Goal: Task Accomplishment & Management: Manage account settings

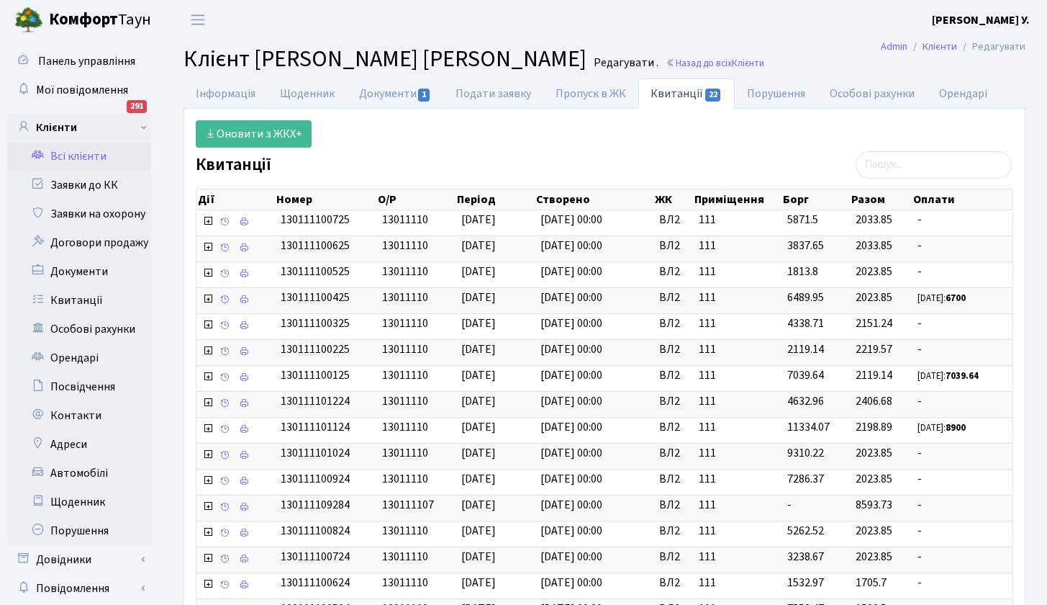
click at [72, 154] on link "Всі клієнти" at bounding box center [79, 156] width 144 height 29
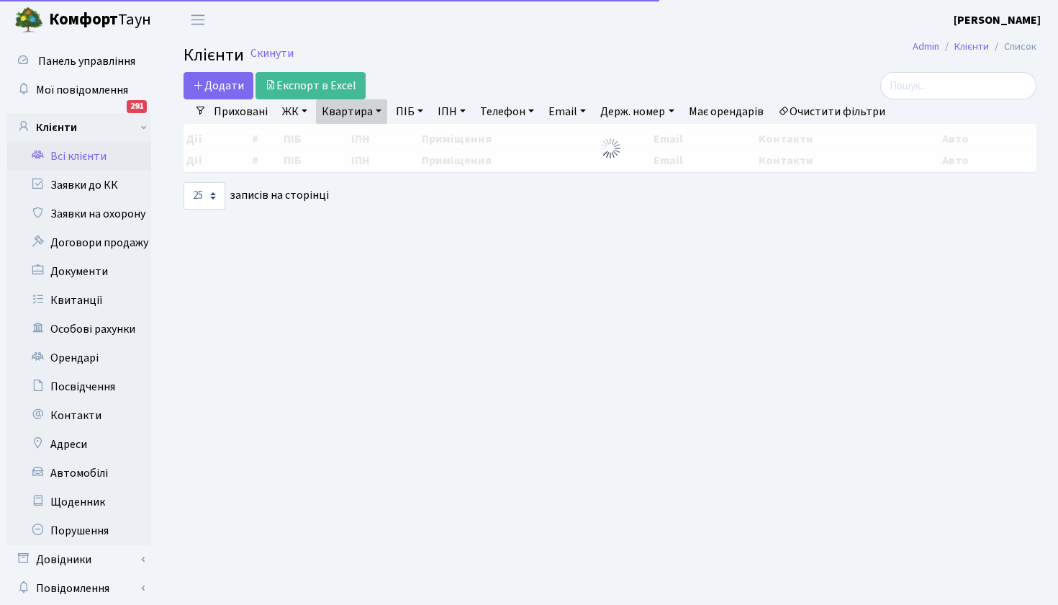
select select "25"
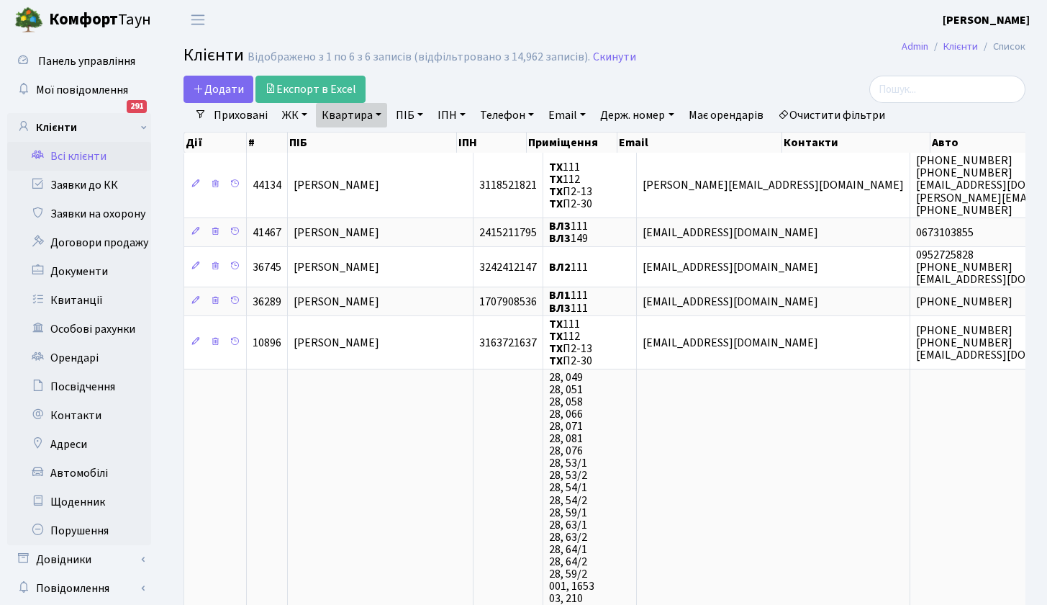
click at [379, 114] on link "Квартира" at bounding box center [351, 115] width 71 height 24
type input "181"
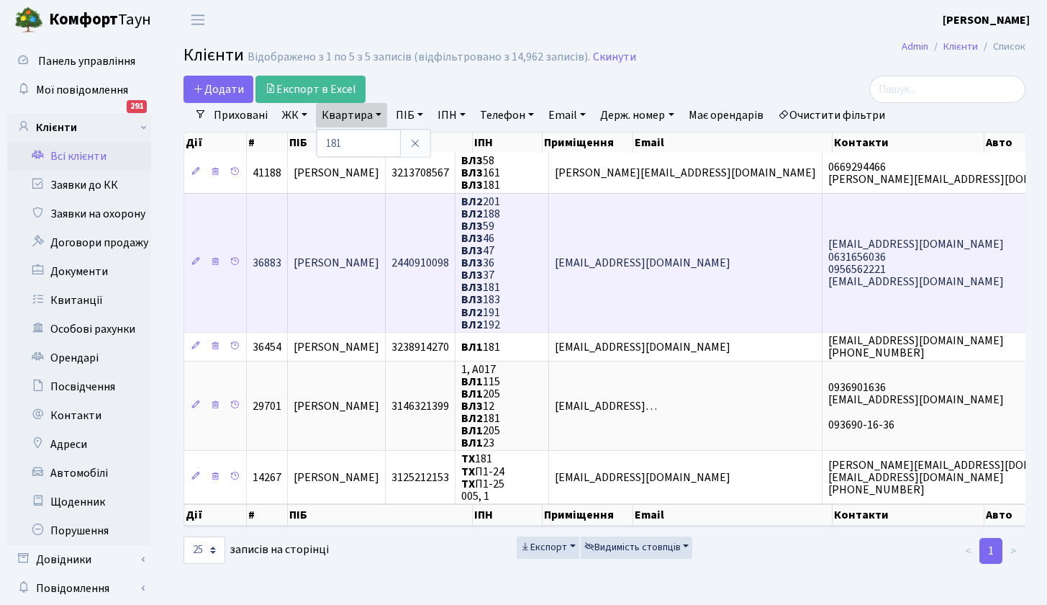
click at [379, 263] on span "[PERSON_NAME]" at bounding box center [337, 263] width 86 height 16
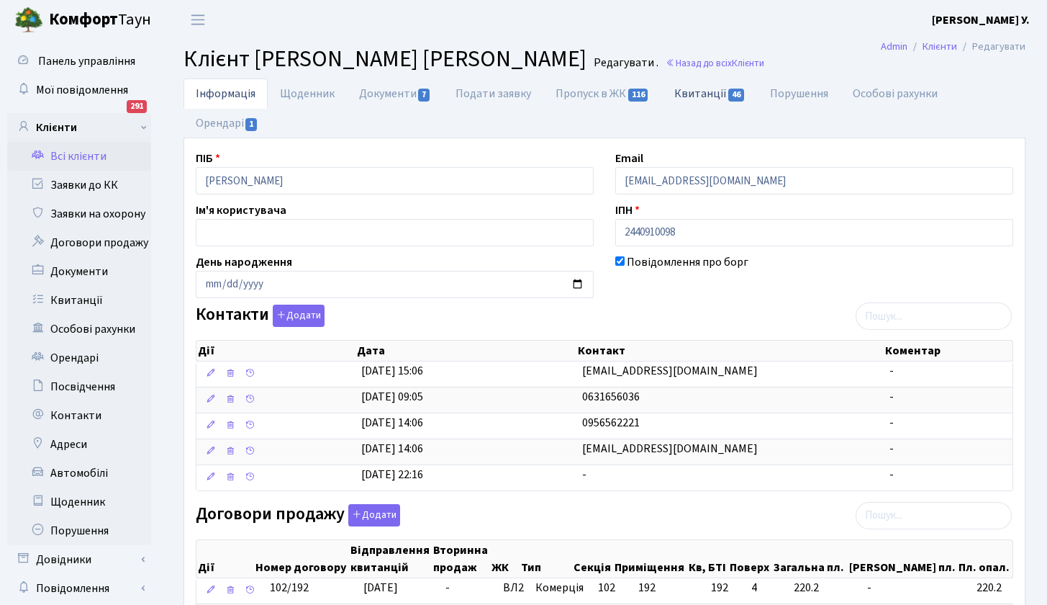
click at [713, 94] on link "Квитанції 46" at bounding box center [710, 93] width 96 height 30
select select "25"
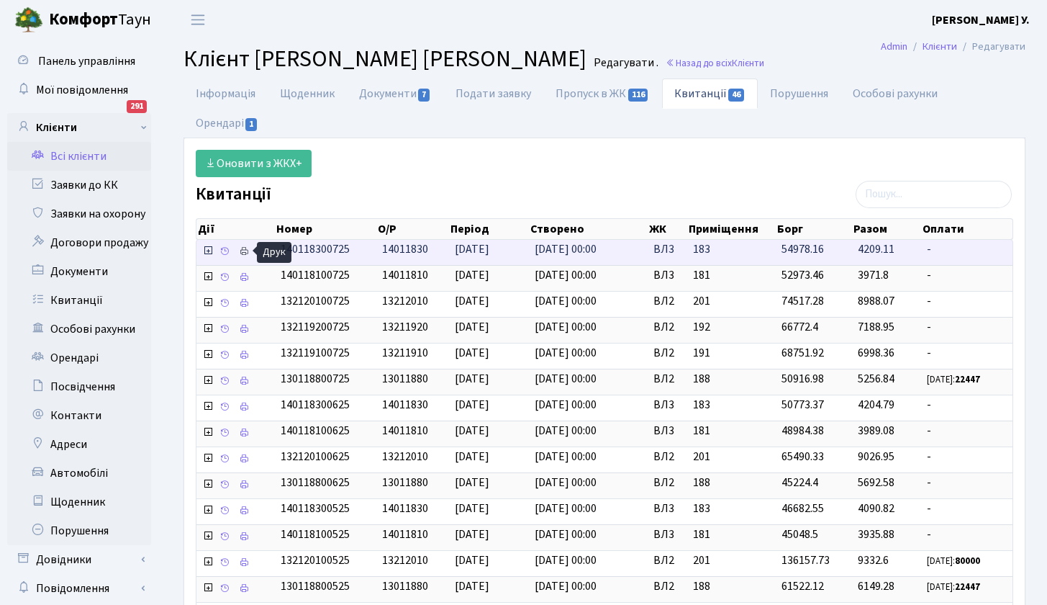
click at [247, 251] on icon at bounding box center [244, 251] width 10 height 10
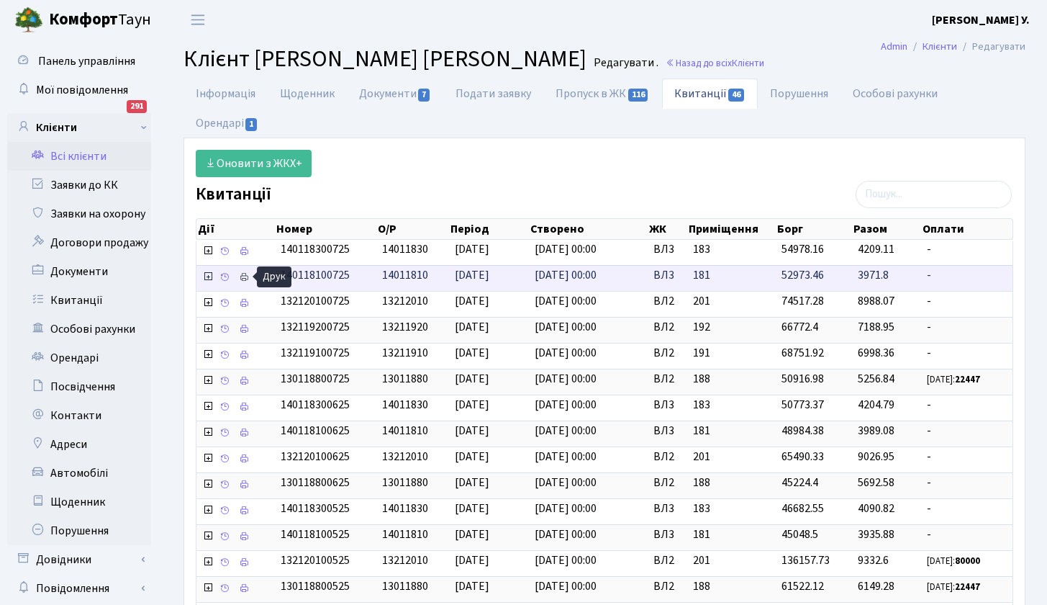
click at [245, 275] on icon at bounding box center [244, 277] width 10 height 10
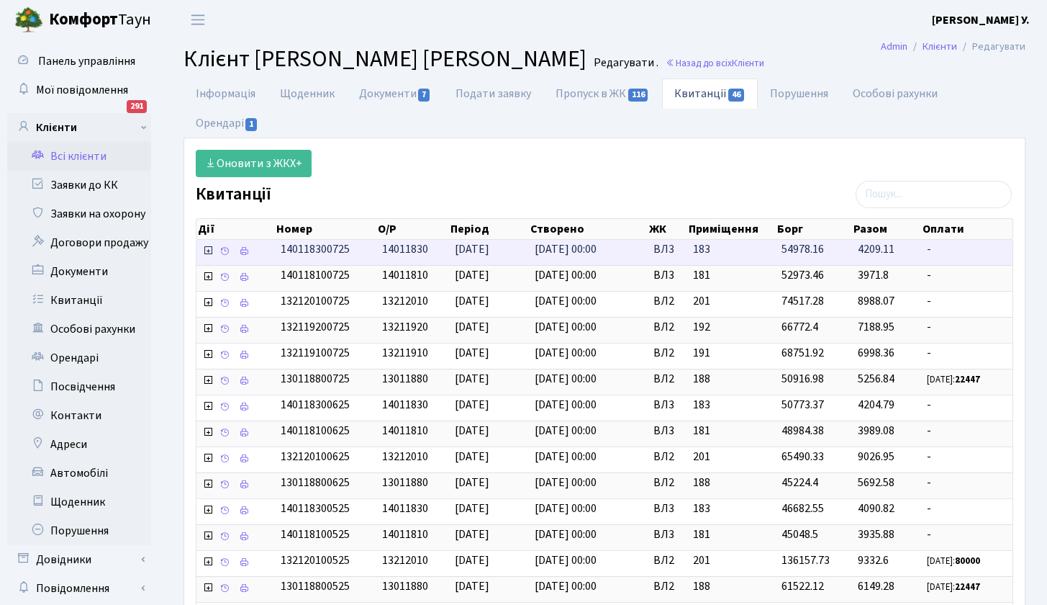
click at [420, 249] on span "14011830" at bounding box center [405, 249] width 46 height 16
click at [246, 249] on icon at bounding box center [244, 251] width 10 height 10
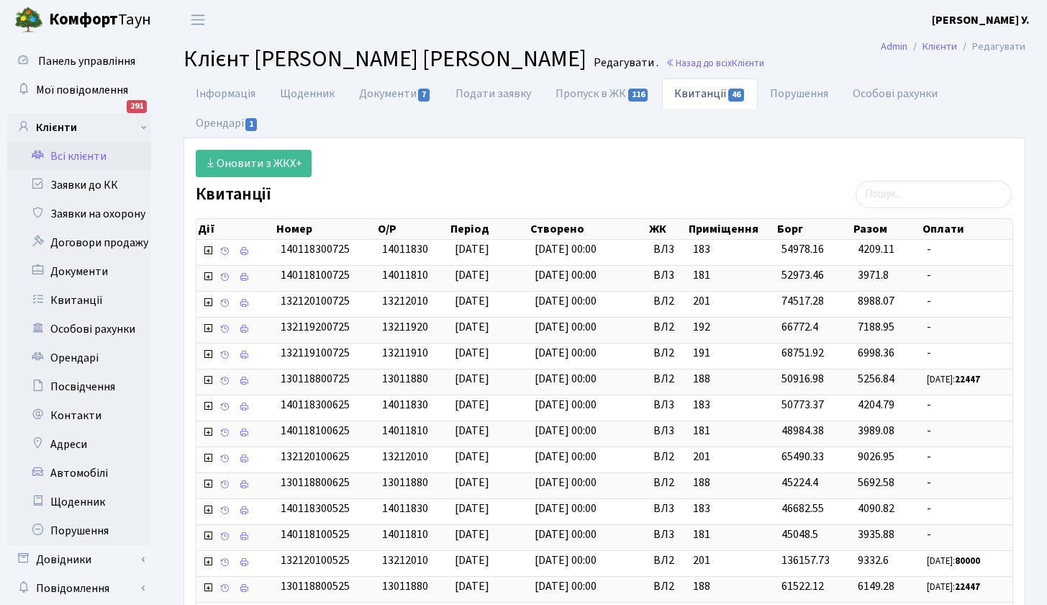
click at [73, 159] on link "Всі клієнти" at bounding box center [79, 156] width 144 height 29
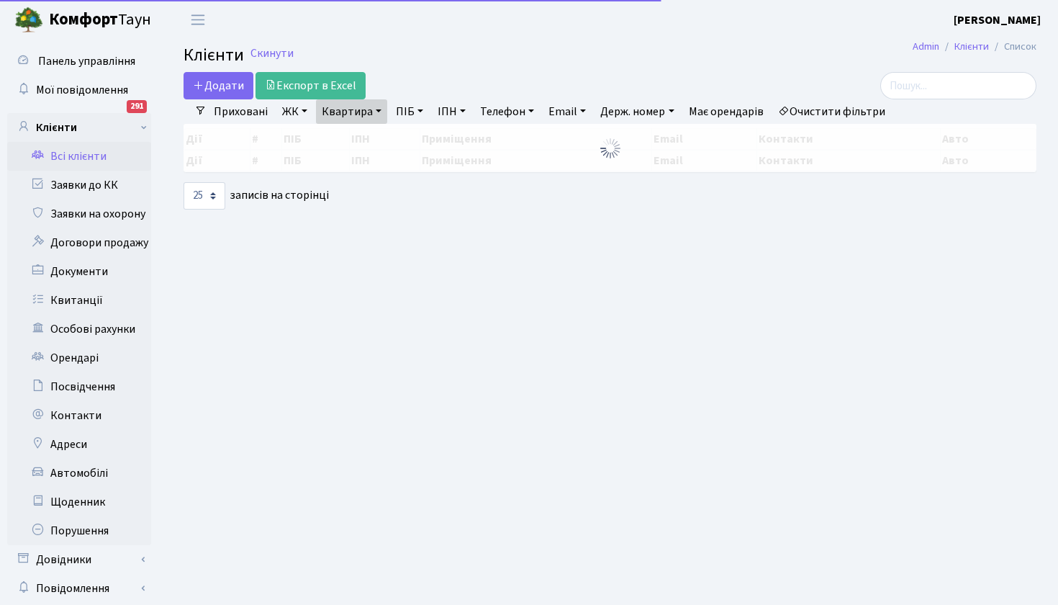
select select "25"
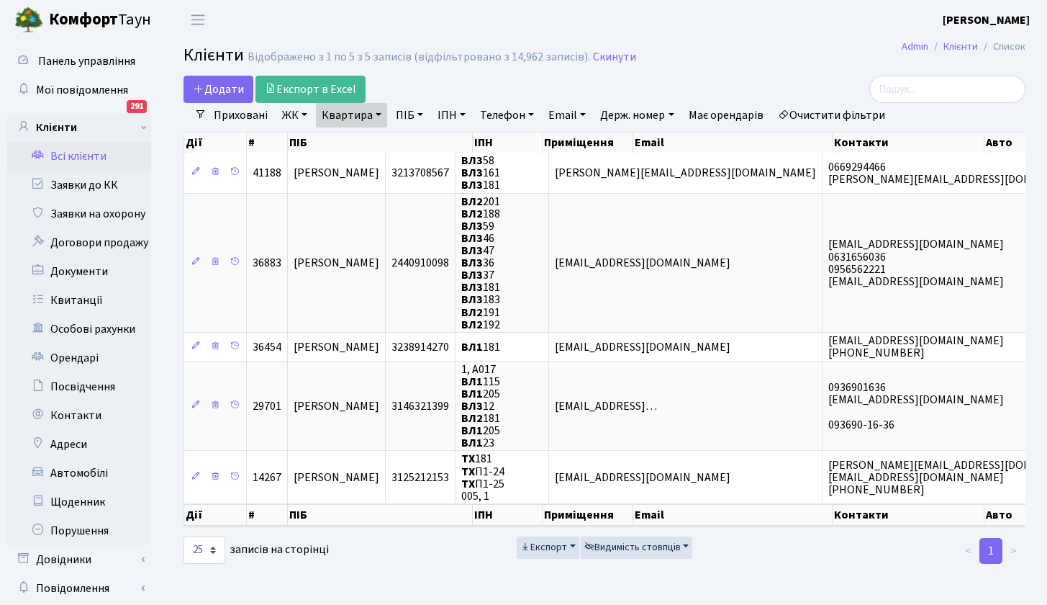
click at [382, 116] on link "Квартира" at bounding box center [351, 115] width 71 height 24
type input "36"
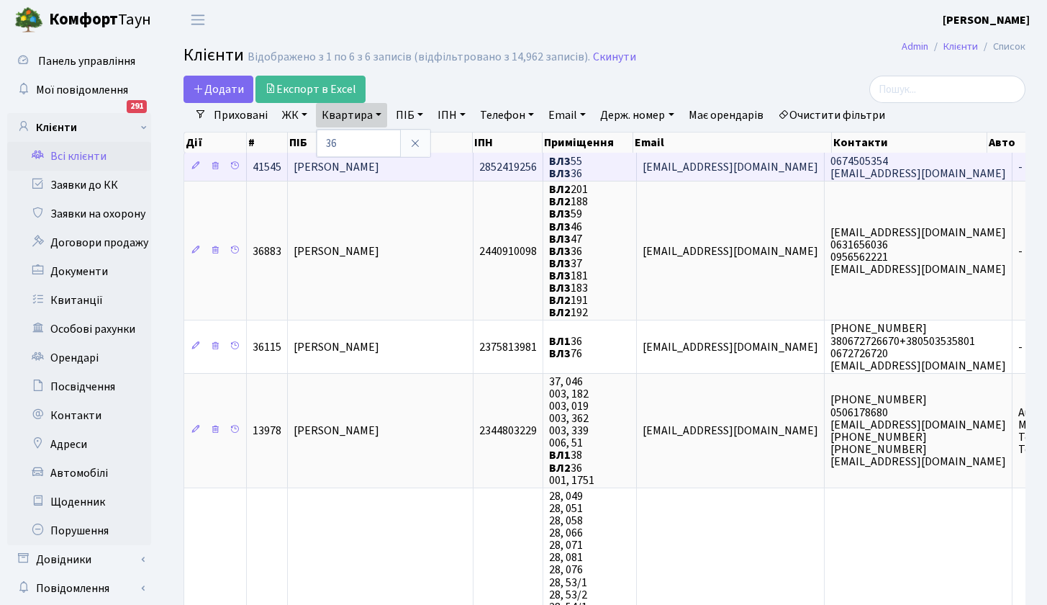
click at [379, 166] on span "[PERSON_NAME]" at bounding box center [337, 167] width 86 height 16
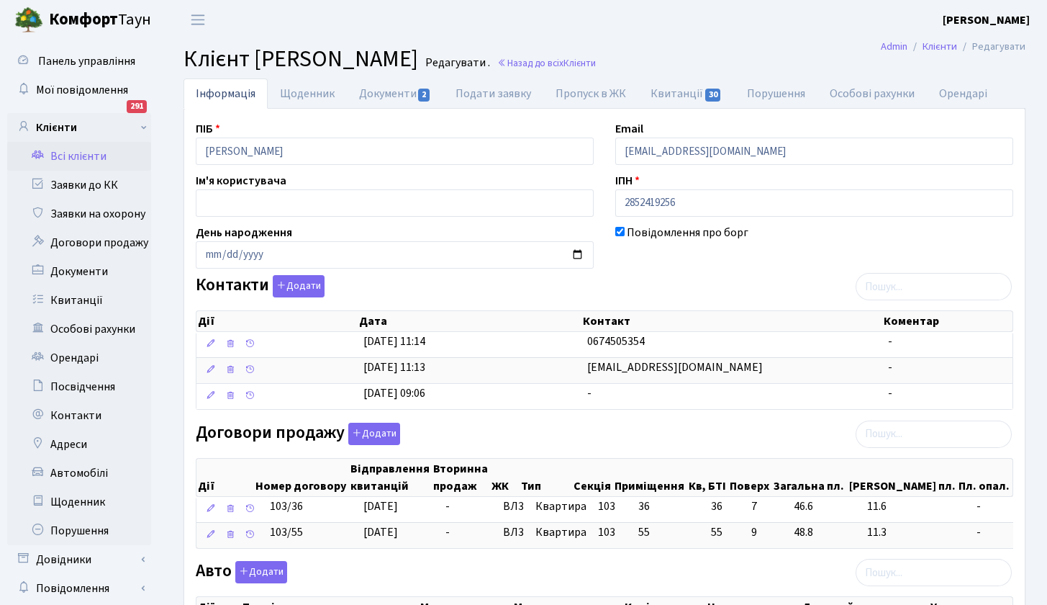
click at [82, 153] on link "Всі клієнти" at bounding box center [79, 156] width 144 height 29
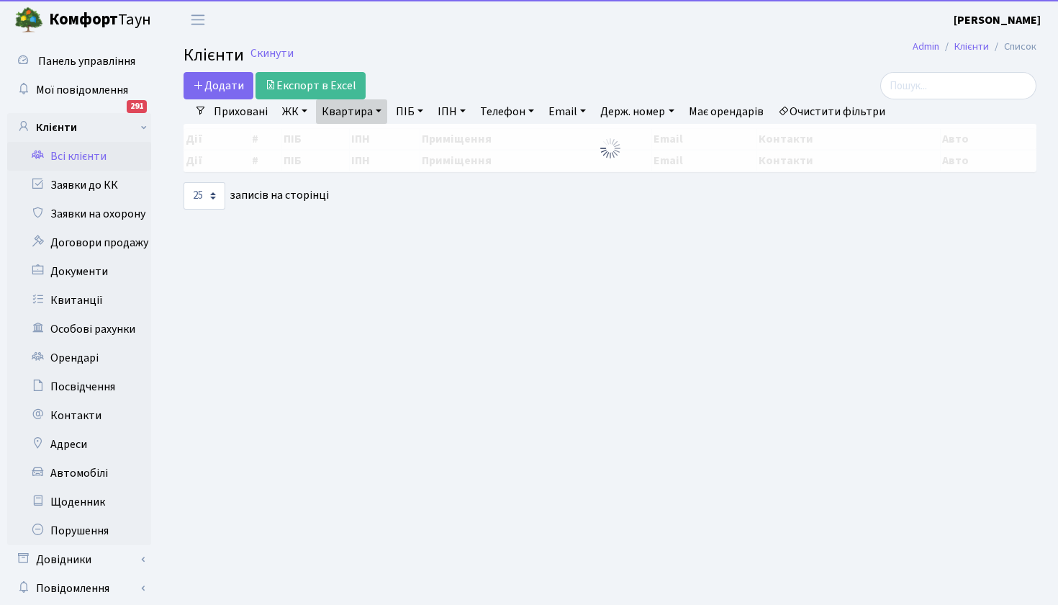
select select "25"
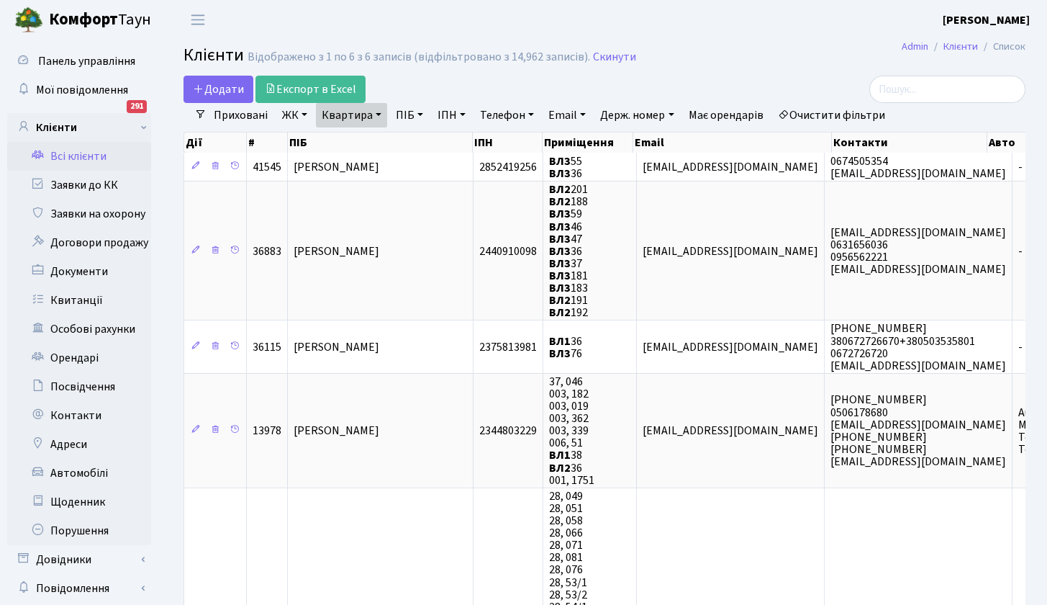
click at [375, 112] on link "Квартира" at bounding box center [351, 115] width 71 height 24
type input "14"
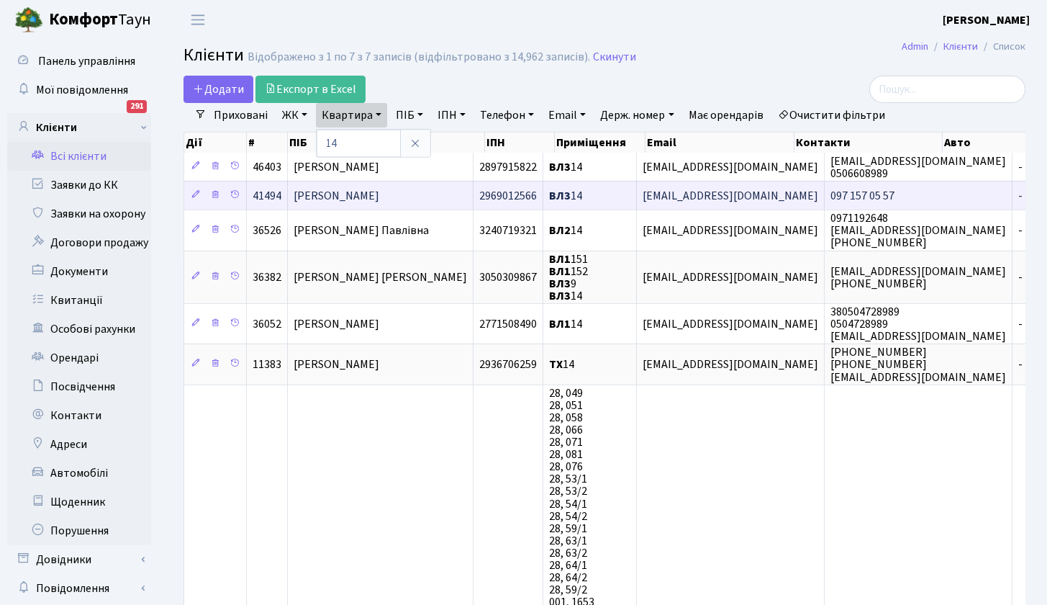
click at [379, 196] on span "[PERSON_NAME]" at bounding box center [337, 196] width 86 height 16
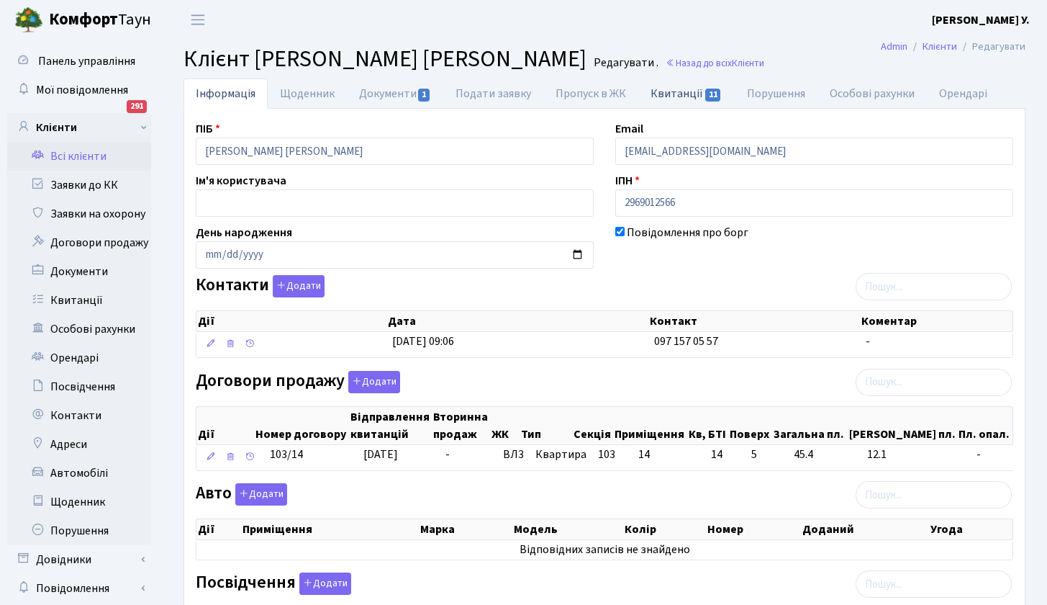
click at [664, 92] on link "Квитанції 11" at bounding box center [687, 93] width 96 height 30
select select "25"
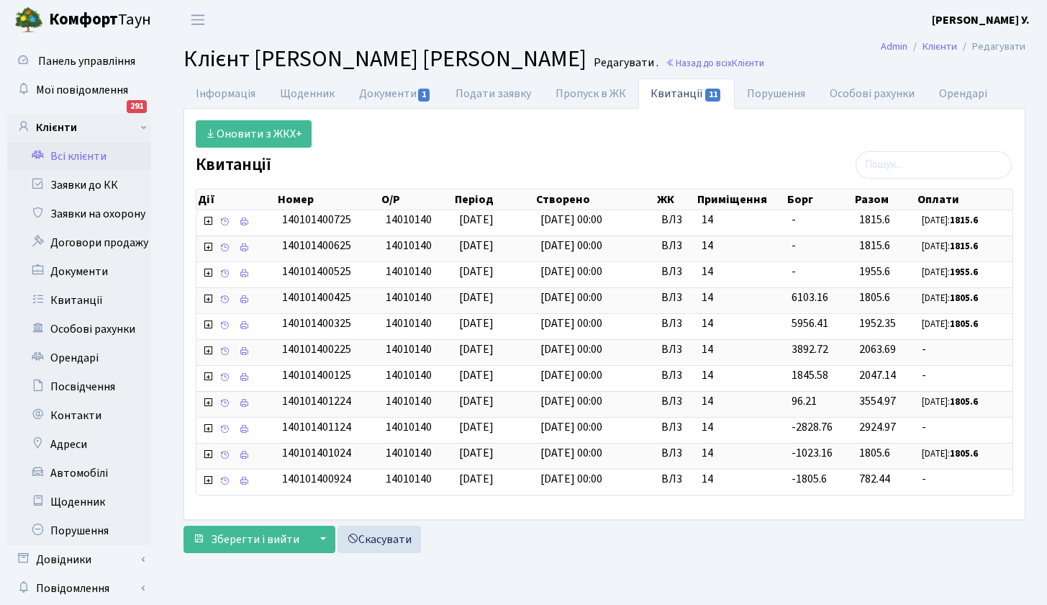
click at [78, 155] on link "Всі клієнти" at bounding box center [79, 156] width 144 height 29
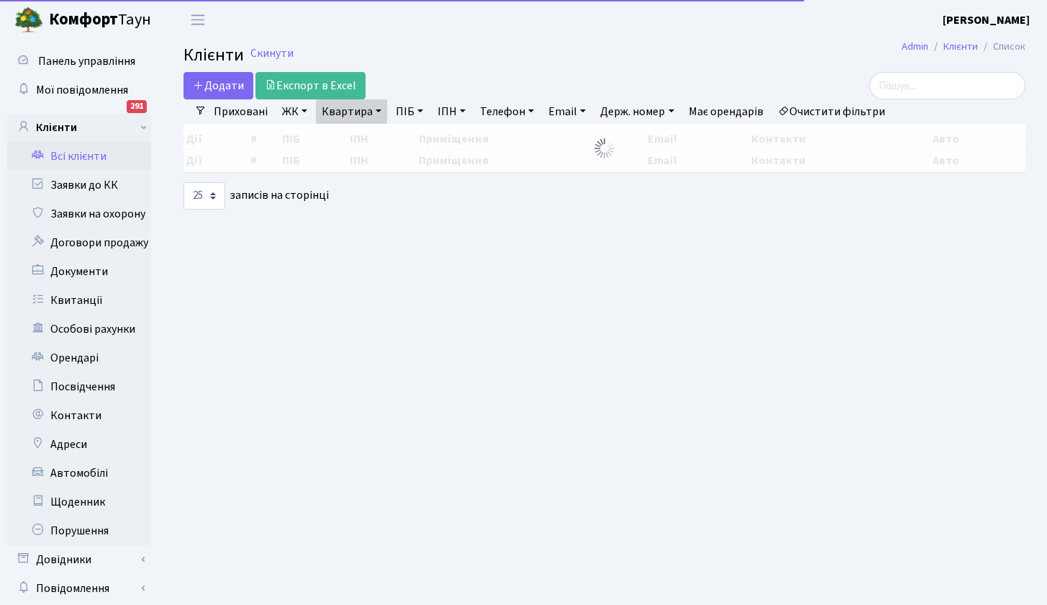
select select "25"
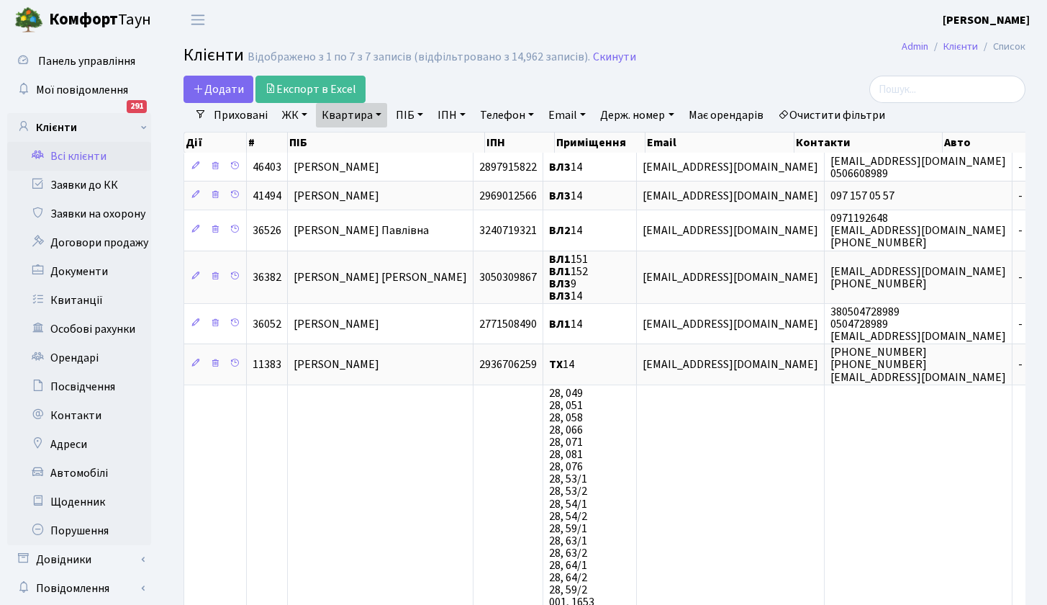
click at [353, 111] on link "Квартира" at bounding box center [351, 115] width 71 height 24
type input "181"
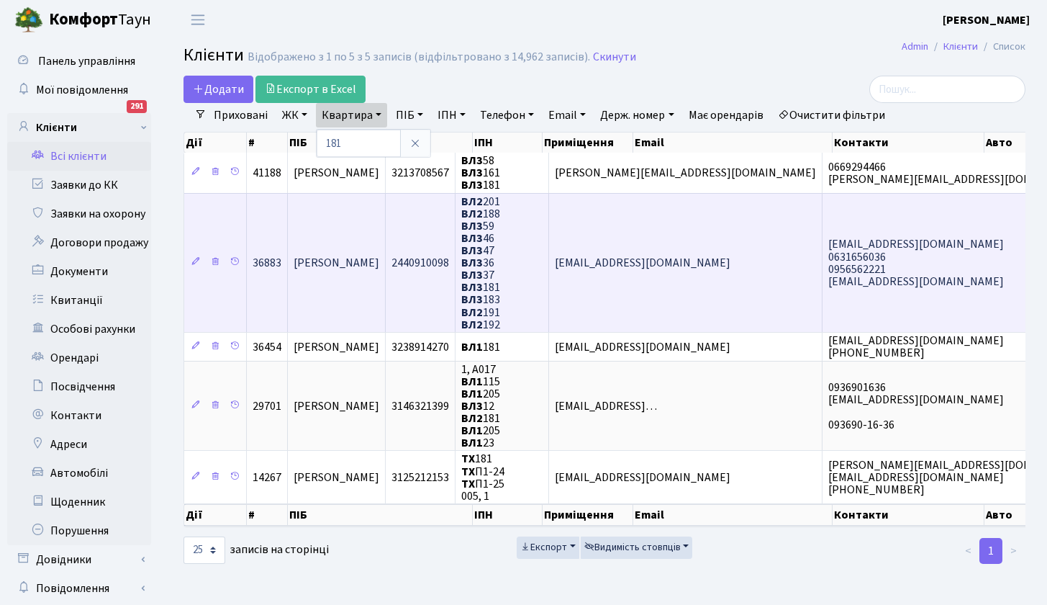
click at [366, 268] on span "[PERSON_NAME]" at bounding box center [337, 263] width 86 height 16
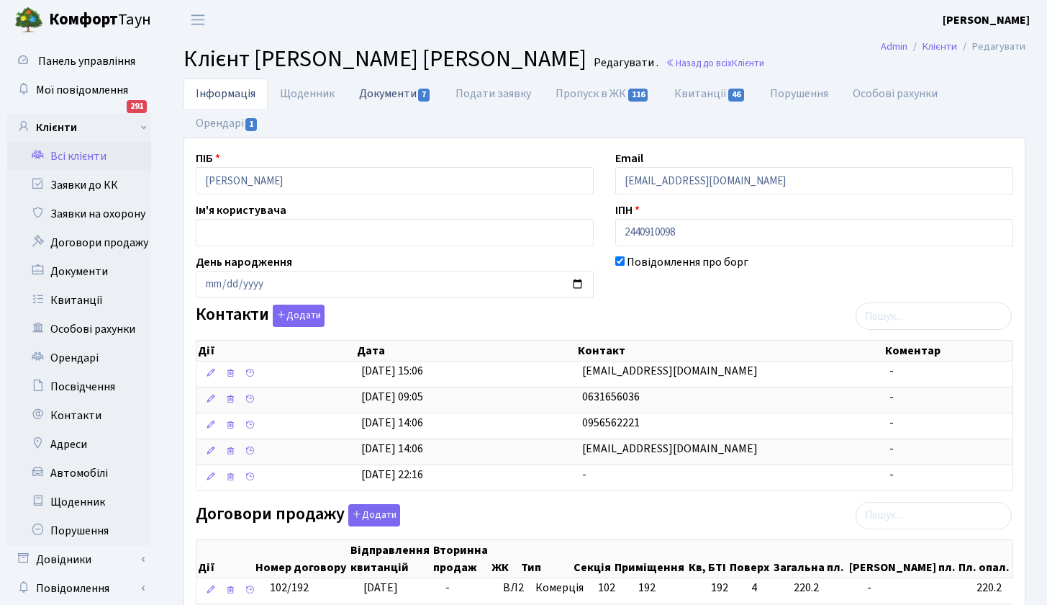
click at [403, 93] on link "Документи 7" at bounding box center [395, 93] width 96 height 30
select select "25"
